Goal: Information Seeking & Learning: Learn about a topic

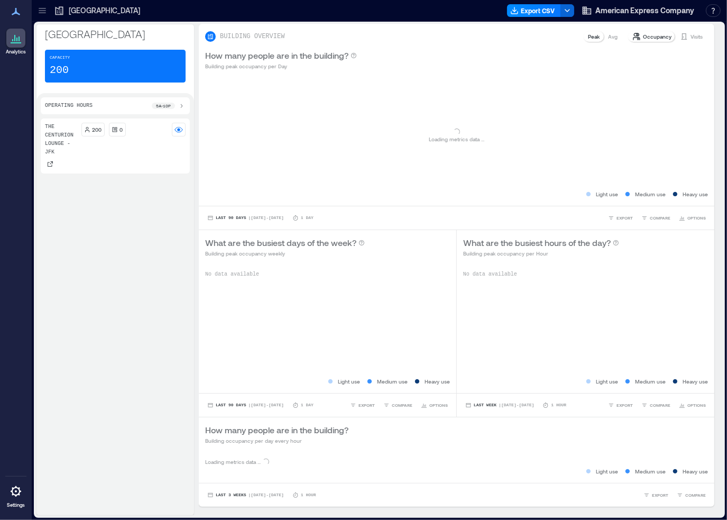
click at [145, 65] on div "Capacity 200" at bounding box center [115, 66] width 141 height 33
click at [123, 64] on div "Capacity 200" at bounding box center [115, 66] width 141 height 33
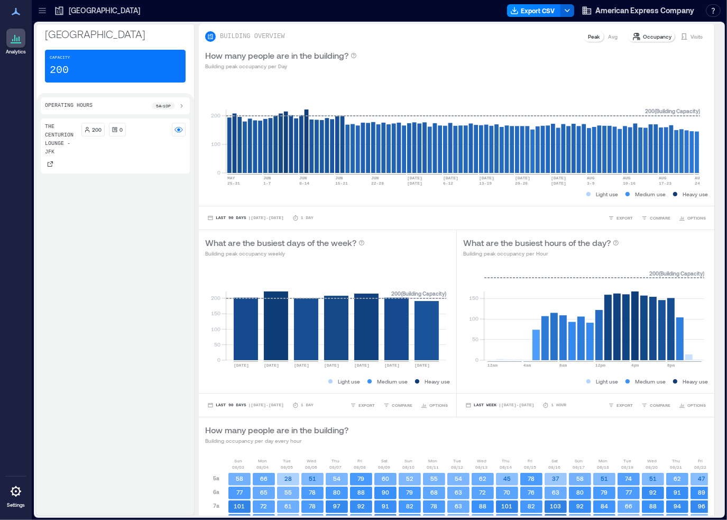
click at [21, 492] on icon at bounding box center [16, 491] width 13 height 13
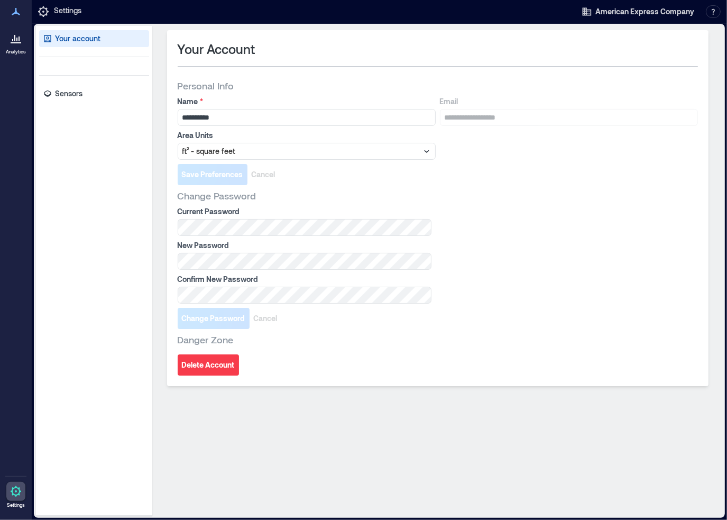
click at [68, 36] on p "Your account" at bounding box center [77, 38] width 45 height 11
click at [66, 91] on p "Sensors" at bounding box center [68, 93] width 27 height 11
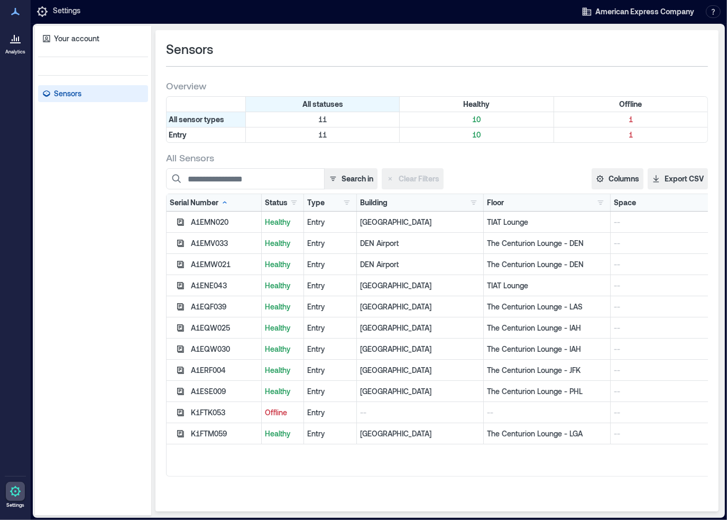
click at [368, 435] on p "[GEOGRAPHIC_DATA]" at bounding box center [420, 433] width 120 height 11
click at [508, 432] on p "The Centurion Lounge - LGA" at bounding box center [547, 433] width 120 height 11
click at [611, 185] on button "Columns" at bounding box center [618, 178] width 52 height 21
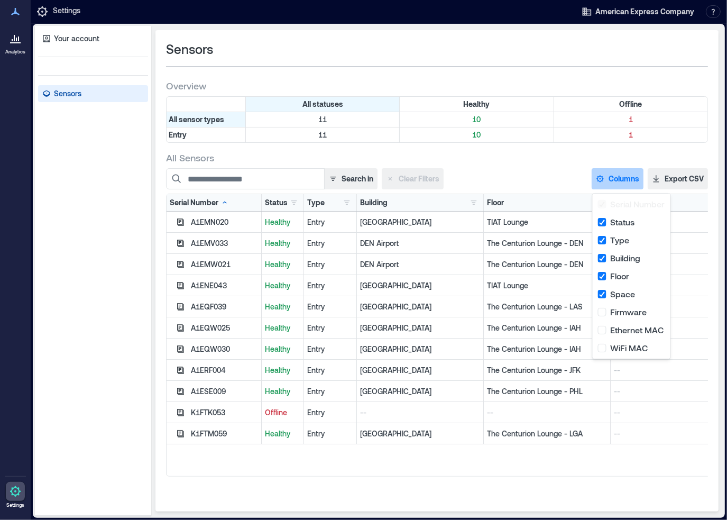
click at [611, 185] on button "Columns" at bounding box center [618, 178] width 52 height 21
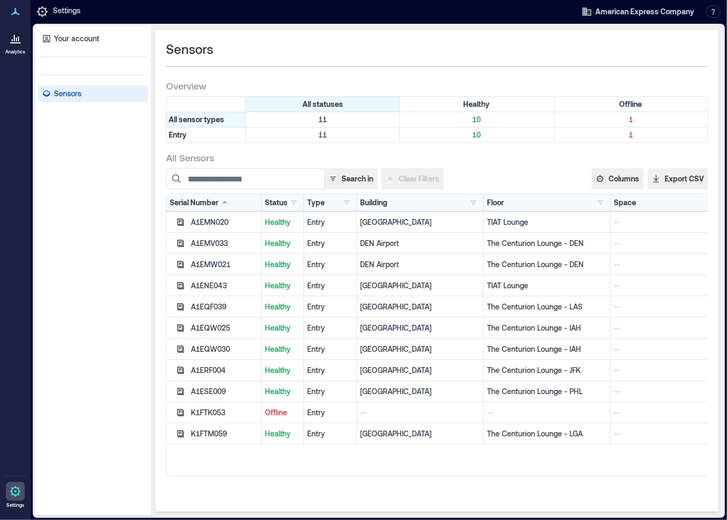
click at [22, 41] on div at bounding box center [15, 38] width 19 height 19
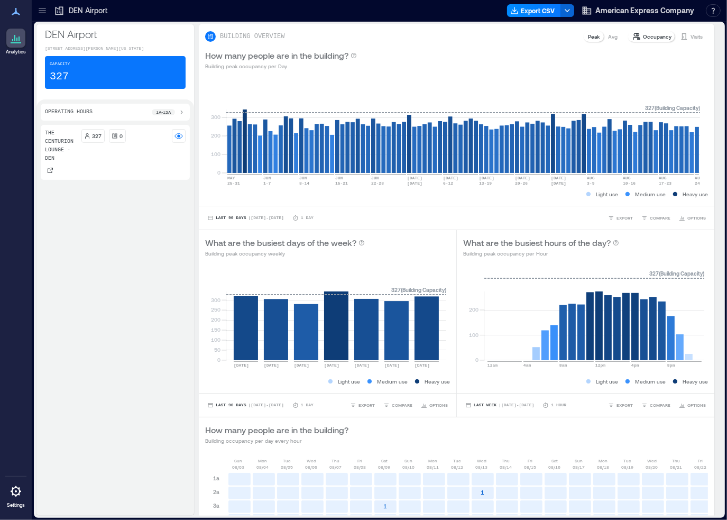
click at [90, 137] on div "327" at bounding box center [93, 136] width 18 height 8
click at [173, 114] on div "1a - 12a" at bounding box center [163, 112] width 23 height 6
click at [187, 111] on div "Operating Hours 1a - 12a 1a 12a" at bounding box center [115, 116] width 149 height 25
click at [91, 210] on div "The Centurion Lounge - DEN 327 0" at bounding box center [115, 322] width 149 height 378
click at [93, 137] on div "327" at bounding box center [92, 144] width 23 height 14
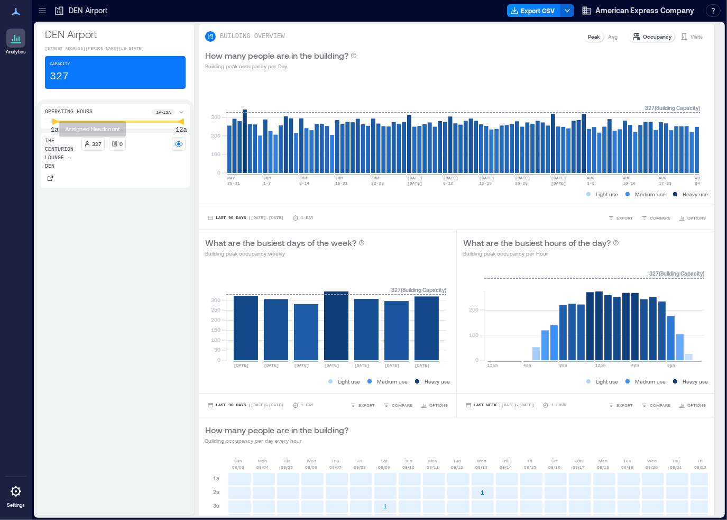
click at [93, 149] on div "327" at bounding box center [92, 144] width 23 height 14
click at [624, 16] on button "American Express Company" at bounding box center [637, 10] width 119 height 17
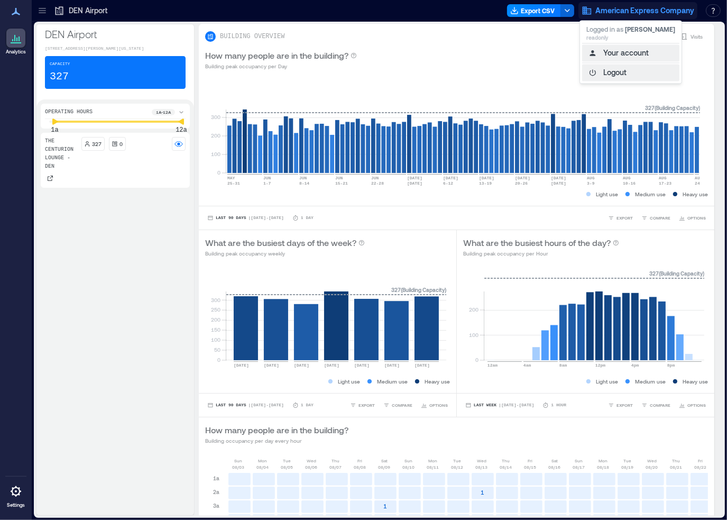
drag, startPoint x: 624, startPoint y: 59, endPoint x: 610, endPoint y: 69, distance: 17.5
click at [624, 59] on button "Your account" at bounding box center [630, 52] width 97 height 17
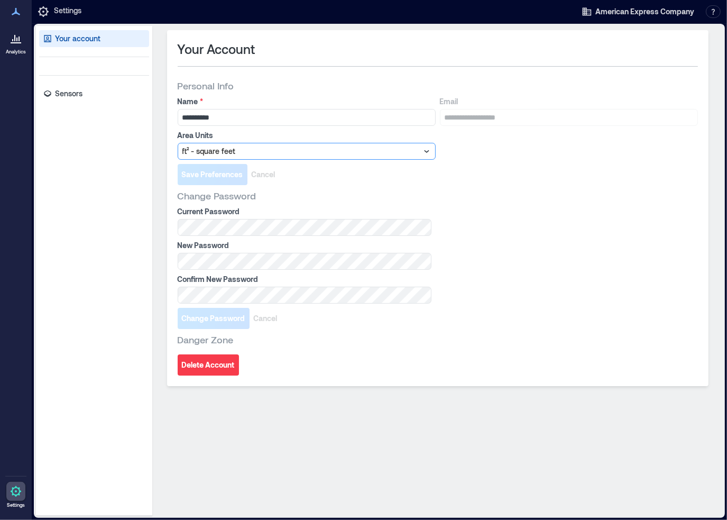
click at [418, 152] on div at bounding box center [301, 151] width 238 height 13
click at [465, 158] on div "**********" at bounding box center [438, 127] width 520 height 63
click at [514, 160] on form "**********" at bounding box center [438, 140] width 520 height 89
click at [48, 11] on icon at bounding box center [43, 11] width 13 height 13
click at [42, 12] on icon at bounding box center [43, 11] width 13 height 13
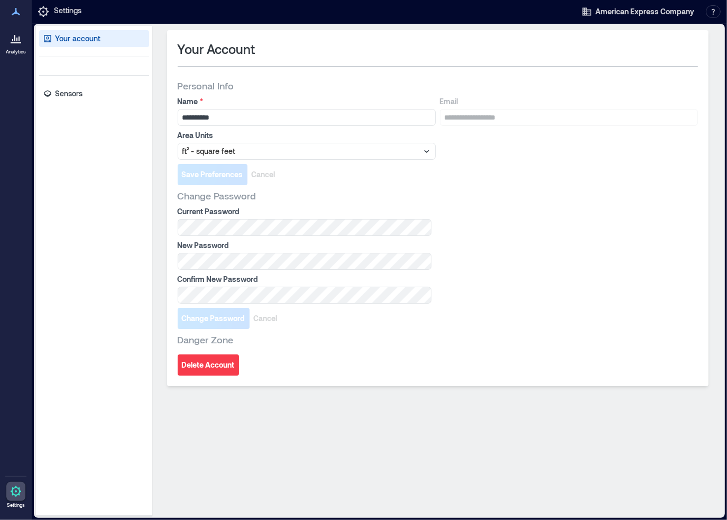
click at [20, 46] on div at bounding box center [15, 38] width 19 height 19
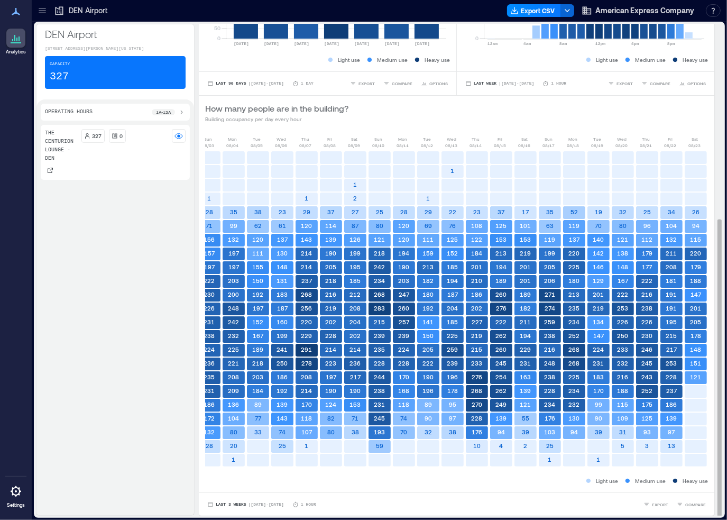
scroll to position [0, 27]
